Goal: Task Accomplishment & Management: Use online tool/utility

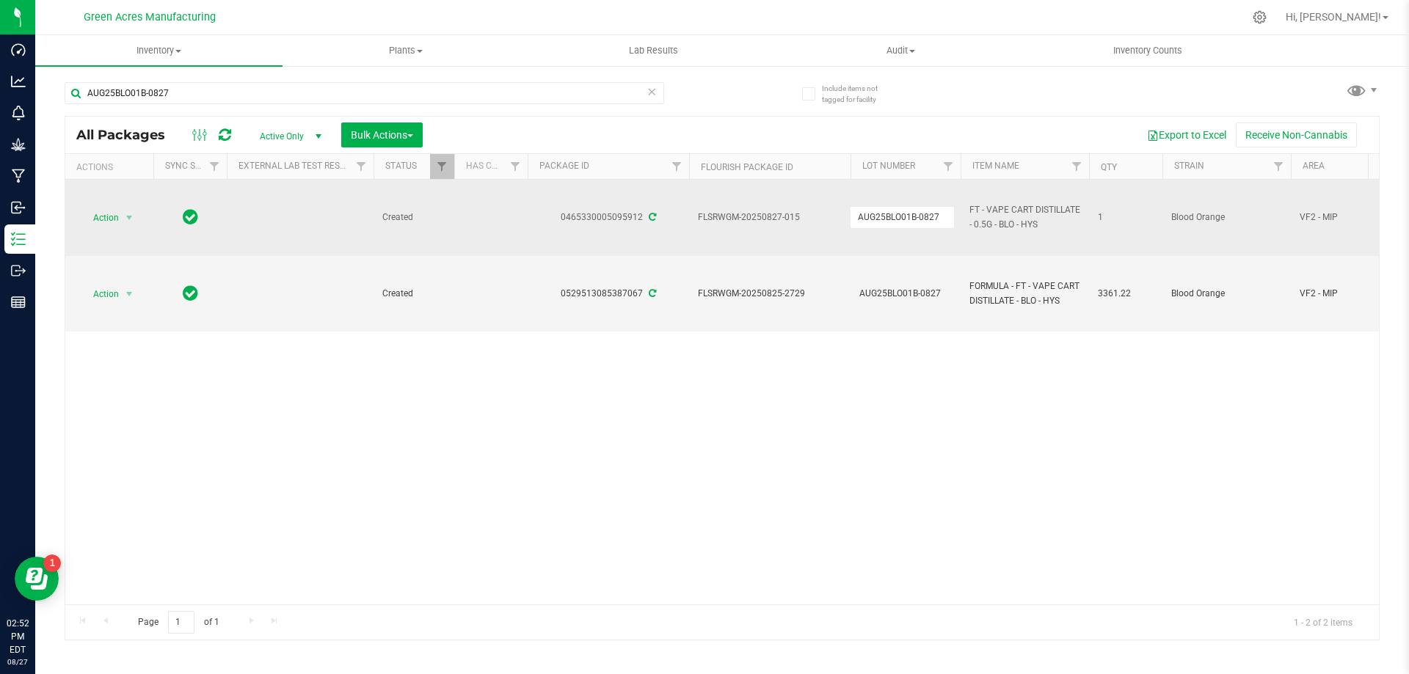
click at [81, 206] on td "Action Action Adjust qty Create package Edit attributes Global inventory Locate…" at bounding box center [109, 218] width 88 height 76
click at [109, 219] on span "Action" at bounding box center [100, 218] width 40 height 21
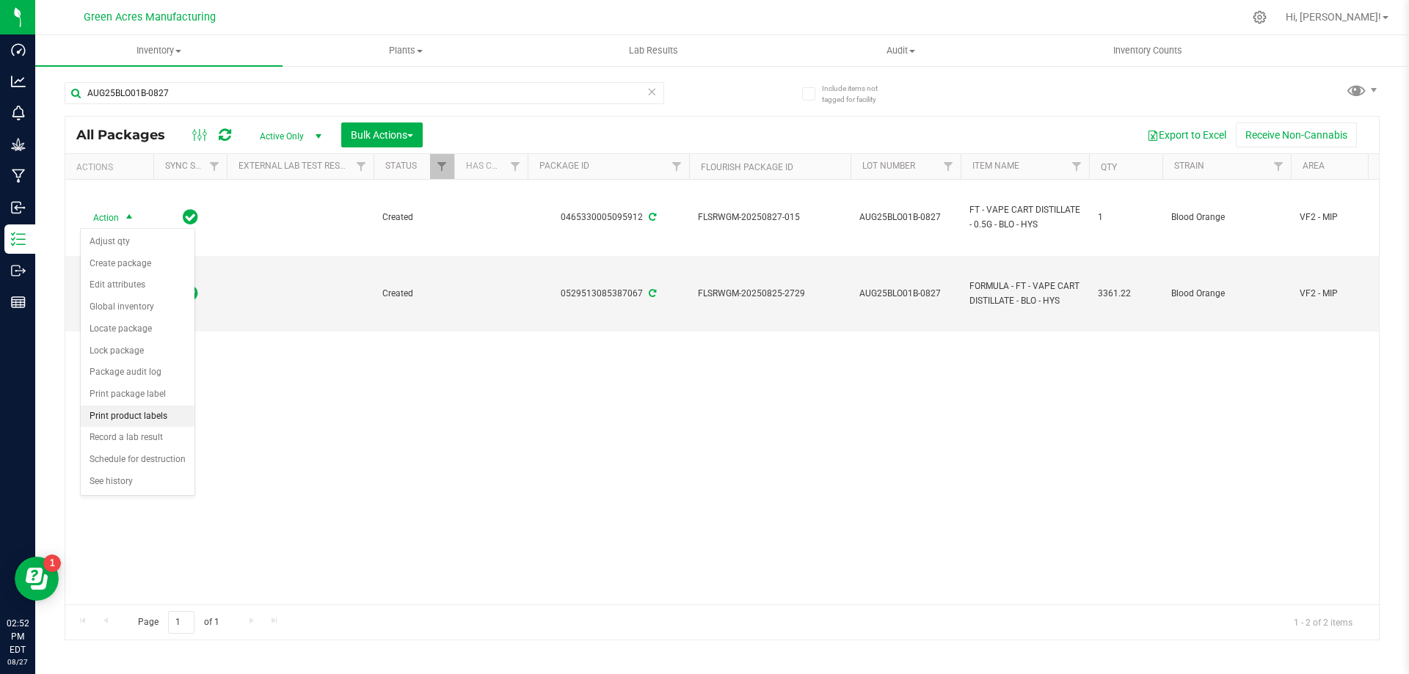
click at [158, 414] on li "Print product labels" at bounding box center [138, 417] width 114 height 22
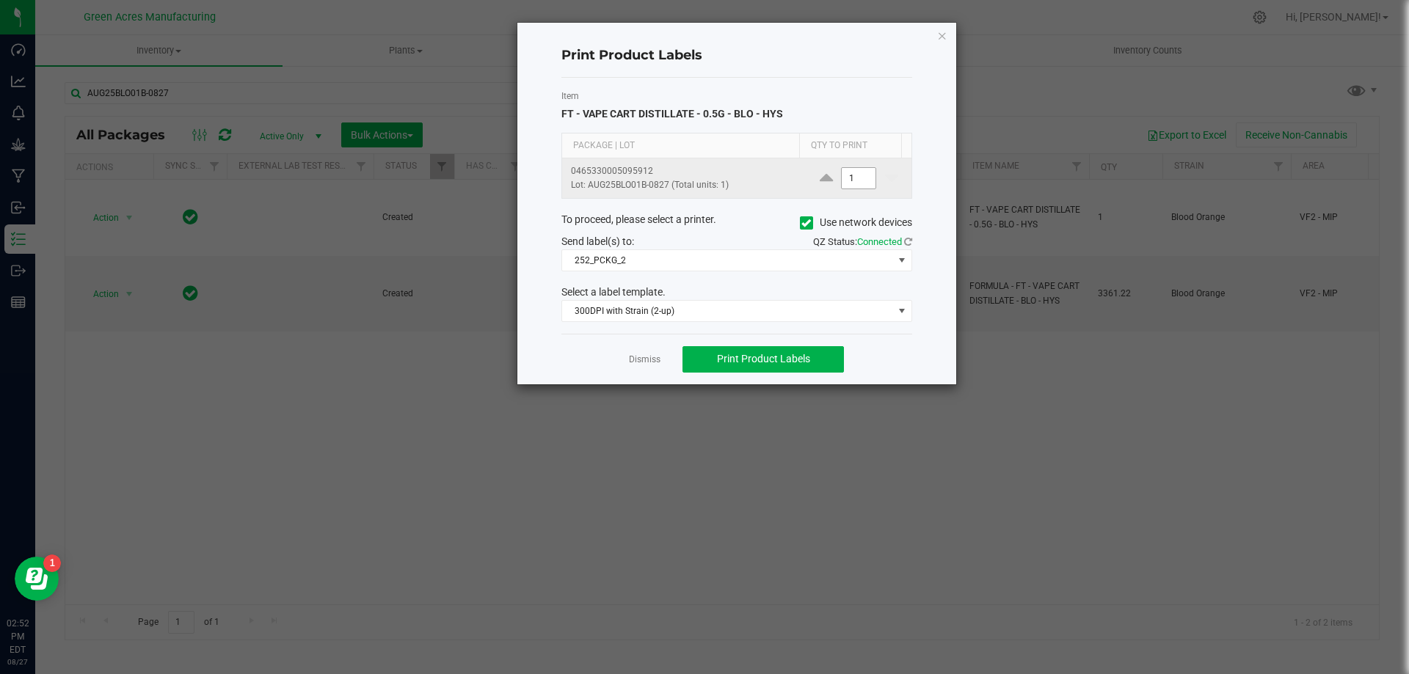
click at [847, 175] on input "1" at bounding box center [858, 178] width 34 height 21
type input "100"
click at [805, 345] on div "Dismiss Print Product Labels" at bounding box center [736, 359] width 351 height 51
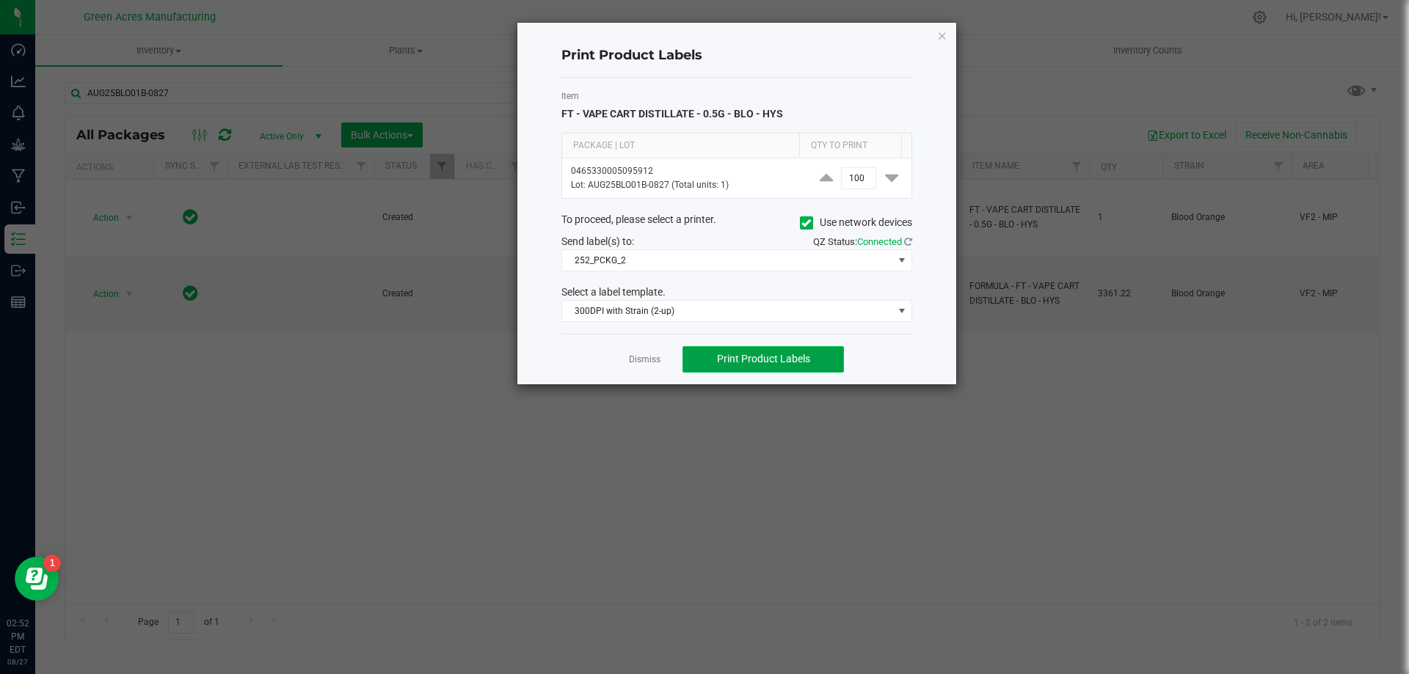
click at [803, 354] on span "Print Product Labels" at bounding box center [763, 359] width 93 height 12
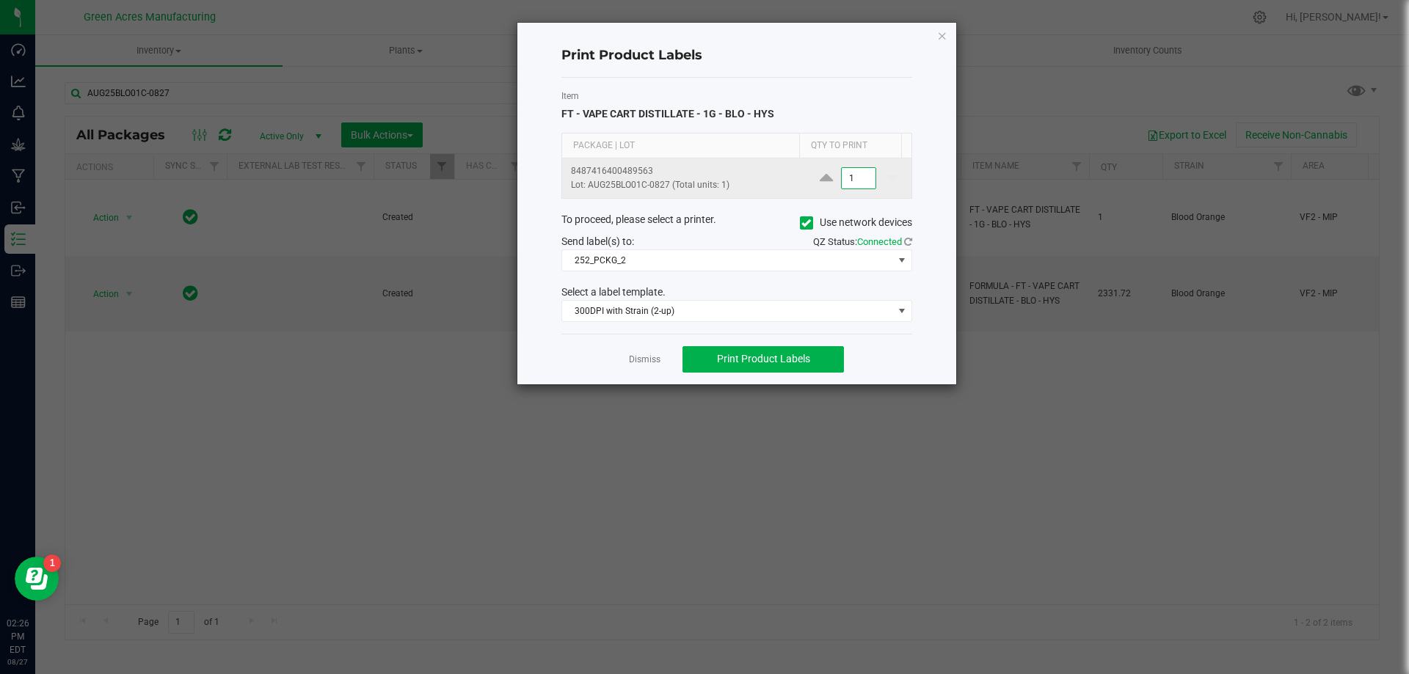
click at [845, 176] on input "1" at bounding box center [858, 178] width 34 height 21
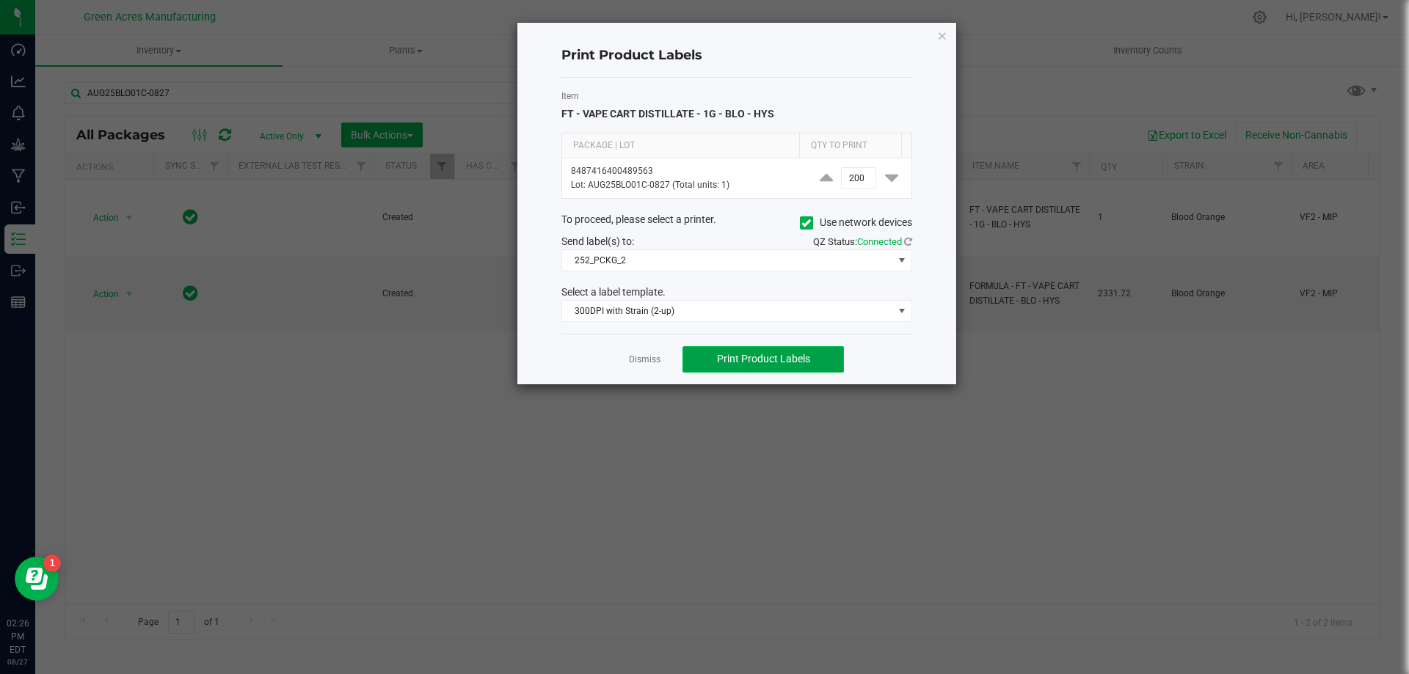
click at [764, 357] on span "Print Product Labels" at bounding box center [763, 359] width 93 height 12
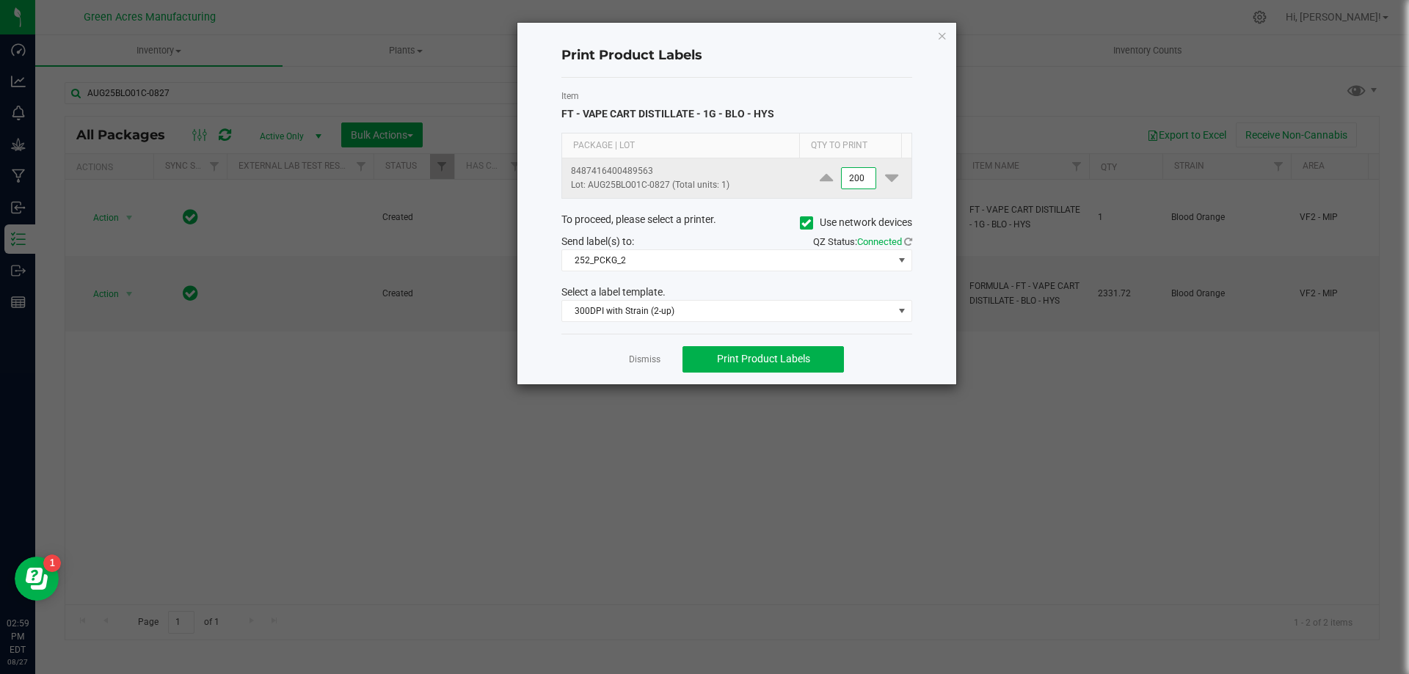
click at [850, 187] on input "200" at bounding box center [858, 178] width 34 height 21
click at [850, 186] on input "200" at bounding box center [858, 178] width 34 height 21
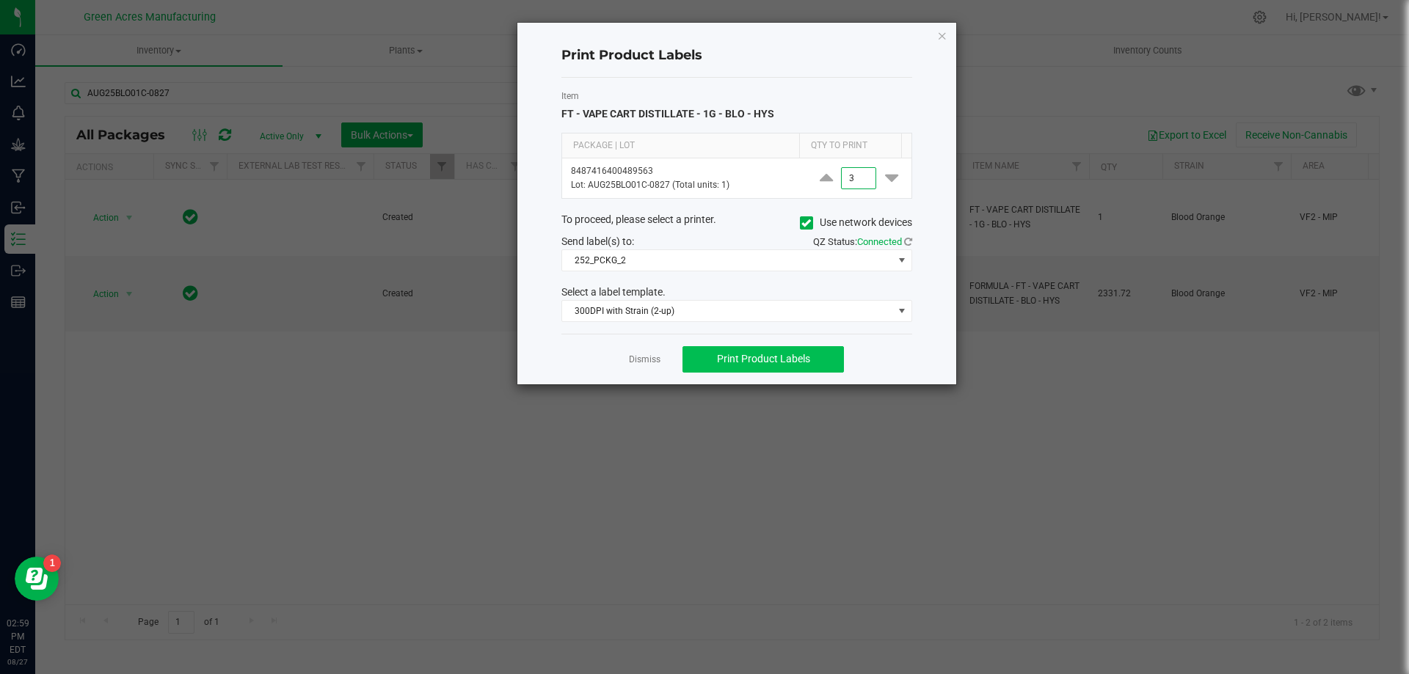
type input "3"
click at [781, 358] on span "Print Product Labels" at bounding box center [763, 359] width 93 height 12
